Goal: Submit feedback/report problem

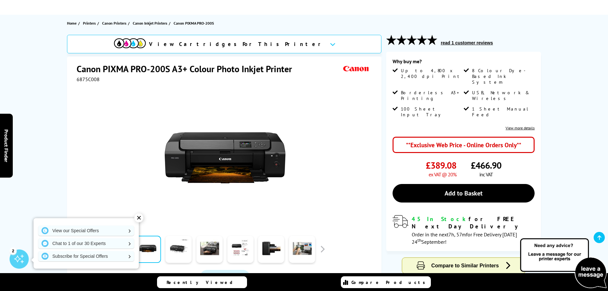
scroll to position [64, 0]
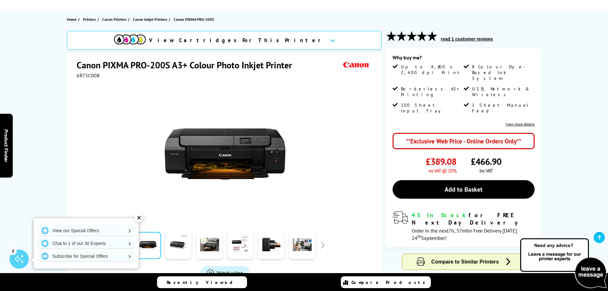
click at [520, 122] on link "View more details" at bounding box center [520, 124] width 29 height 5
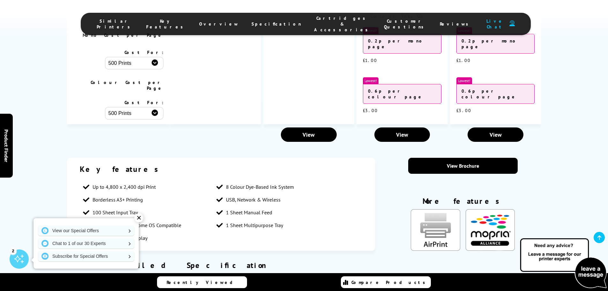
scroll to position [736, 0]
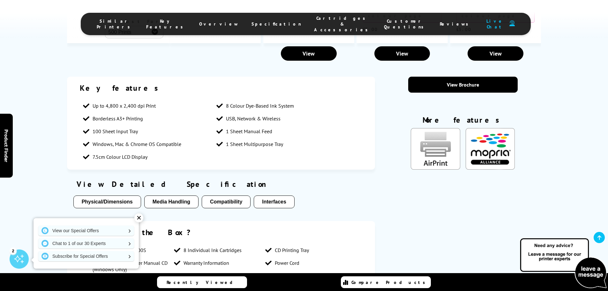
click at [141, 218] on div "✕" at bounding box center [138, 217] width 9 height 9
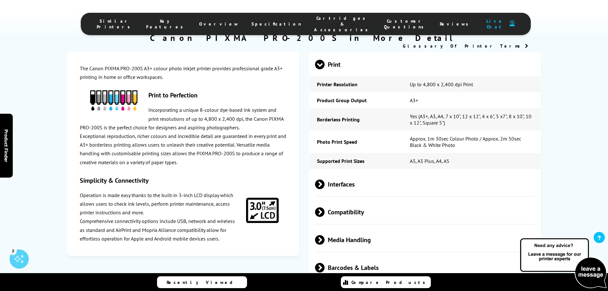
scroll to position [1024, 0]
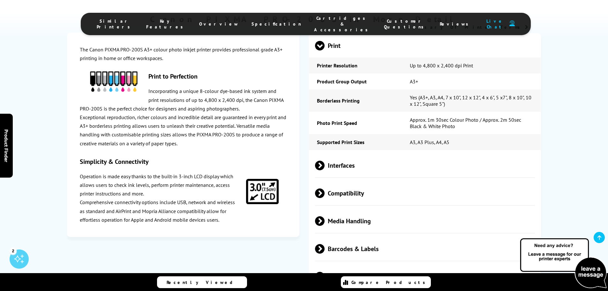
click at [325, 216] on span at bounding box center [325, 221] width 0 height 10
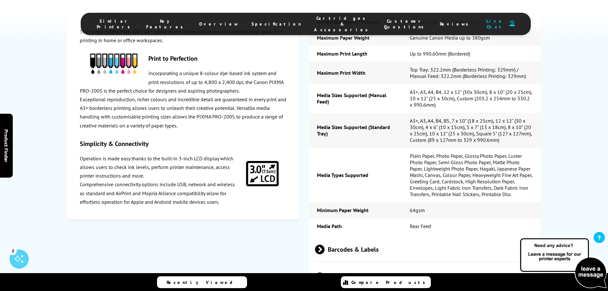
scroll to position [1279, 0]
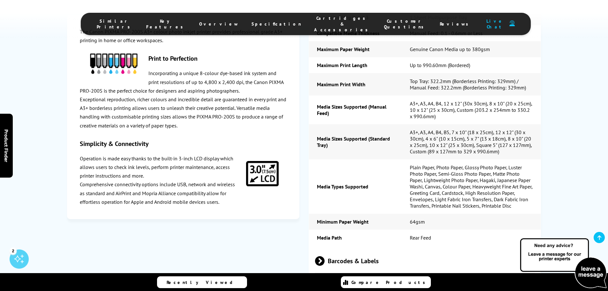
click at [558, 258] on img at bounding box center [563, 263] width 89 height 52
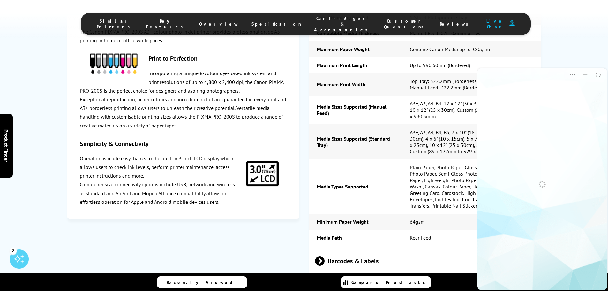
scroll to position [0, 0]
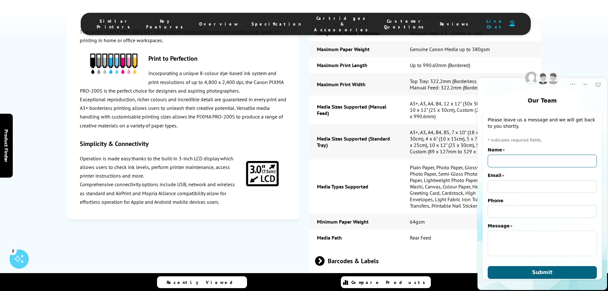
click at [517, 160] on input "Name" at bounding box center [542, 161] width 109 height 13
type input "[PERSON_NAME]"
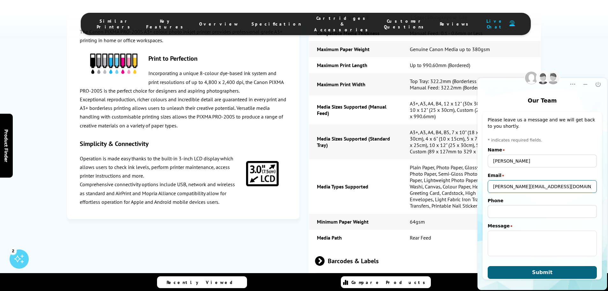
type input "[PERSON_NAME][EMAIL_ADDRESS][DOMAIN_NAME]"
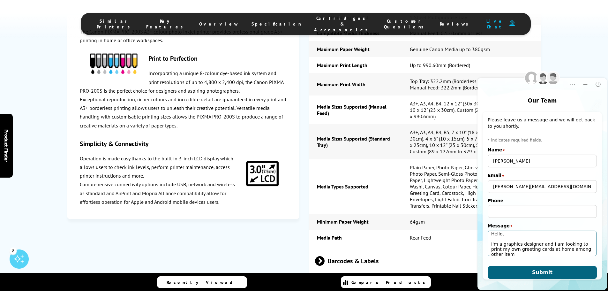
scroll to position [7, 0]
click at [569, 248] on textarea "Hello, I'm a graphics designer and I am looking to print my own greeting cards …" at bounding box center [542, 244] width 109 height 26
click at [540, 254] on textarea "Hello, I'm a graphics designer and I am looking to print my own greeting cards …" at bounding box center [542, 244] width 109 height 26
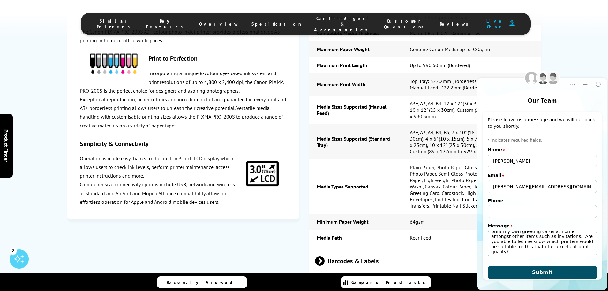
type textarea "Hello, I'm a graphics designer and I am looking to print my own greeting cards …"
click at [547, 271] on span "Submit" at bounding box center [542, 272] width 20 height 6
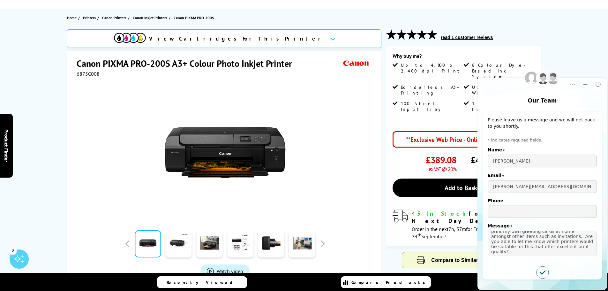
scroll to position [0, 0]
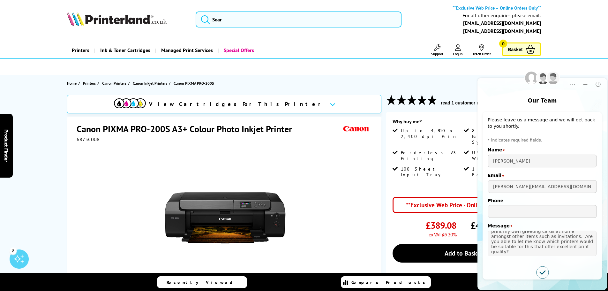
click at [153, 82] on span "Canon Inkjet Printers" at bounding box center [150, 83] width 34 height 7
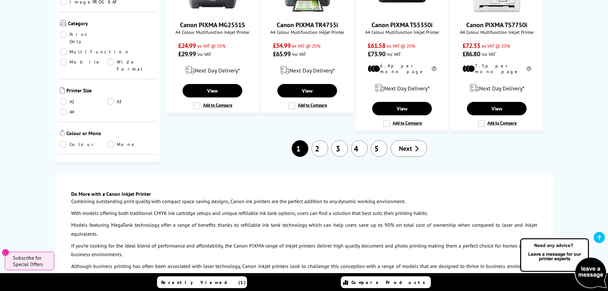
scroll to position [1022, 0]
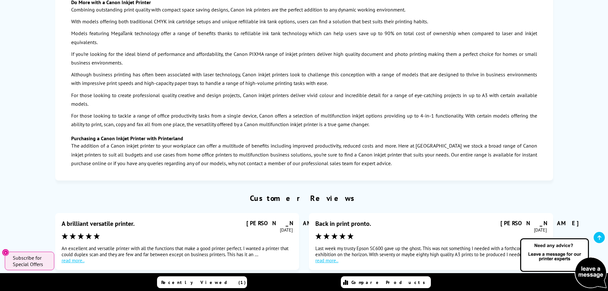
click at [333, 257] on link "read more.." at bounding box center [431, 260] width 231 height 6
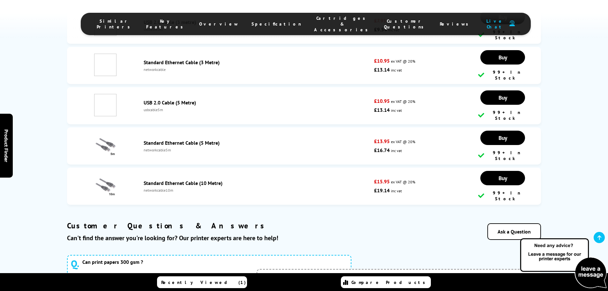
scroll to position [3276, 0]
